Goal: Task Accomplishment & Management: Use online tool/utility

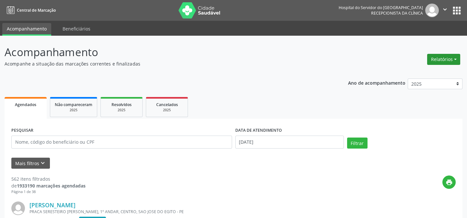
click at [441, 60] on button "Relatórios" at bounding box center [443, 59] width 33 height 11
click at [422, 72] on link "Agendamentos" at bounding box center [425, 72] width 70 height 9
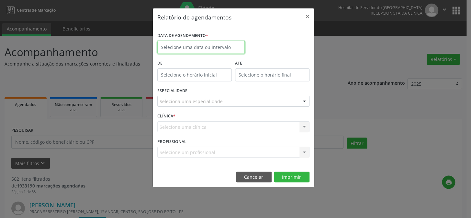
click at [187, 48] on body "Central de Marcação Hospital do Servidor do [GEOGRAPHIC_DATA] Recepcionista da …" at bounding box center [235, 109] width 471 height 218
click at [190, 46] on input "text" at bounding box center [200, 47] width 87 height 13
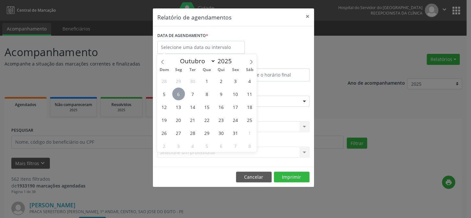
click at [177, 96] on span "6" at bounding box center [178, 93] width 13 height 13
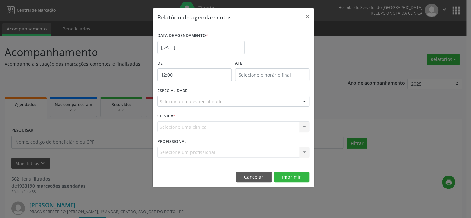
click at [176, 75] on input "12:00" at bounding box center [194, 74] width 75 height 13
click at [201, 93] on span at bounding box center [203, 91] width 5 height 6
type input "11:00"
type input "11"
click at [201, 93] on span at bounding box center [203, 91] width 5 height 6
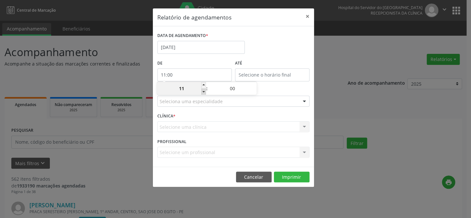
type input "10:00"
type input "10"
click at [201, 93] on span at bounding box center [203, 91] width 5 height 6
type input "09:00"
type input "09"
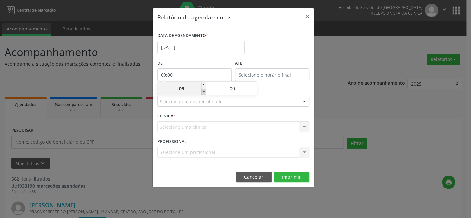
click at [201, 93] on span at bounding box center [203, 91] width 5 height 6
type input "08:00"
type input "08"
click at [201, 93] on span at bounding box center [203, 91] width 5 height 6
type input "07:00"
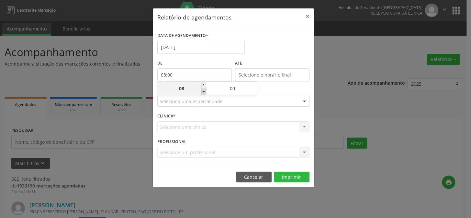
type input "07"
click at [283, 73] on input "12:00" at bounding box center [272, 74] width 75 height 13
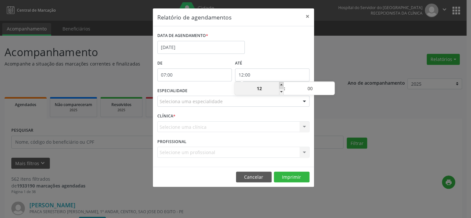
click at [283, 85] on span at bounding box center [281, 85] width 5 height 6
type input "13:00"
type input "13"
click at [283, 85] on span at bounding box center [281, 85] width 5 height 6
type input "14:00"
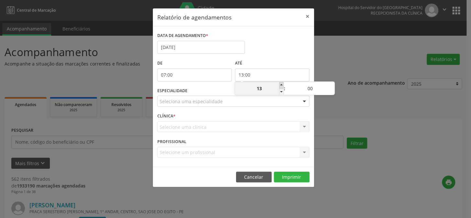
type input "14"
click at [283, 85] on span at bounding box center [281, 85] width 5 height 6
type input "15:00"
type input "15"
click at [283, 85] on span at bounding box center [281, 85] width 5 height 6
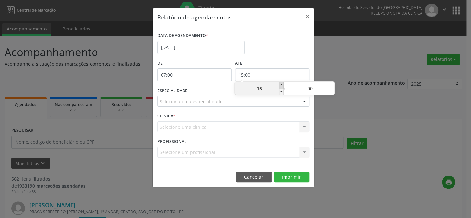
type input "16:00"
type input "16"
click at [283, 85] on span at bounding box center [281, 85] width 5 height 6
type input "17:00"
type input "17"
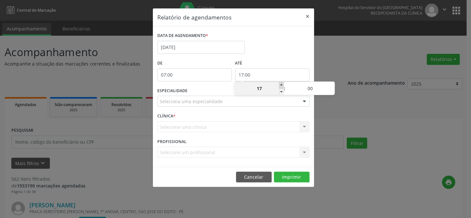
click at [283, 85] on span at bounding box center [281, 85] width 5 height 6
type input "18:00"
type input "18"
click at [283, 85] on span at bounding box center [281, 85] width 5 height 6
type input "19:00"
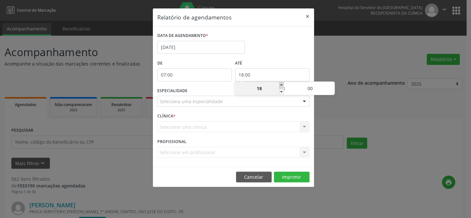
type input "19"
click at [283, 85] on span at bounding box center [281, 85] width 5 height 6
type input "20:00"
type input "20"
click at [283, 85] on span at bounding box center [281, 85] width 5 height 6
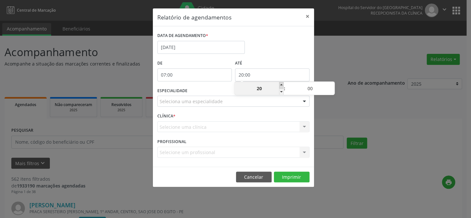
type input "21:00"
type input "21"
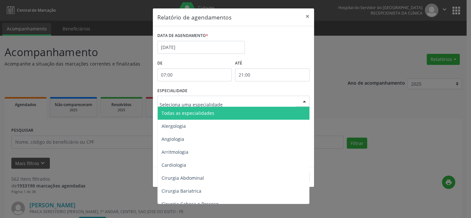
click at [304, 101] on div at bounding box center [305, 101] width 10 height 11
click at [280, 112] on span "Todas as especialidades" at bounding box center [234, 113] width 153 height 13
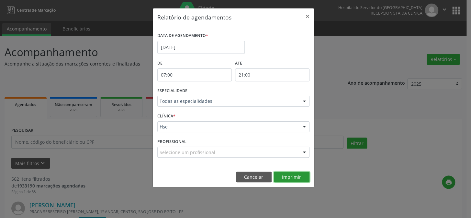
click at [289, 175] on button "Imprimir" at bounding box center [292, 176] width 36 height 11
click at [306, 13] on button "×" at bounding box center [307, 16] width 13 height 16
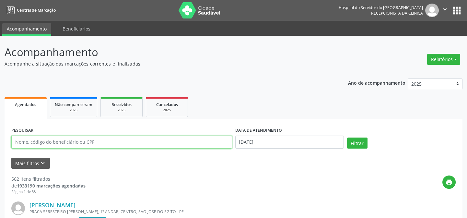
click at [22, 145] on input "text" at bounding box center [121, 141] width 221 height 13
